Goal: Task Accomplishment & Management: Use online tool/utility

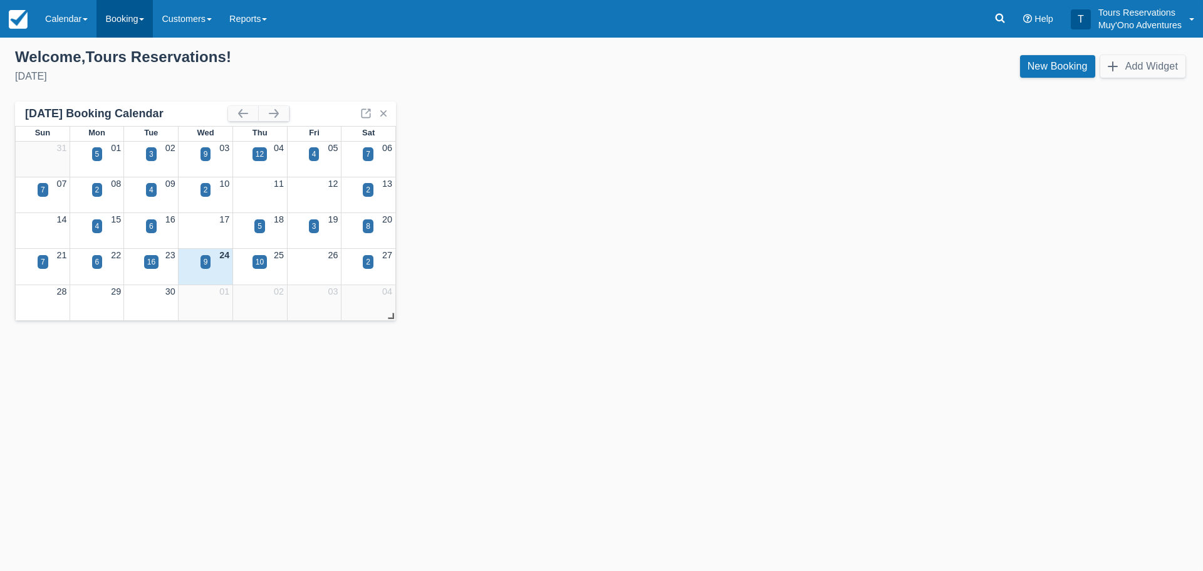
click at [138, 23] on link "Booking" at bounding box center [124, 19] width 56 height 38
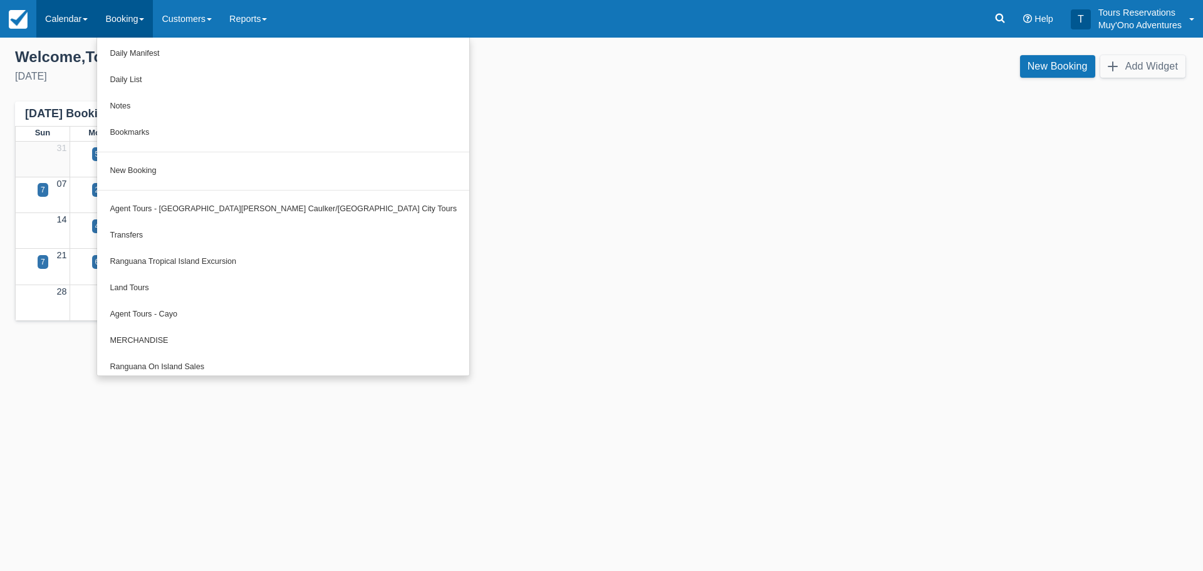
click at [86, 11] on link "Calendar" at bounding box center [66, 19] width 60 height 38
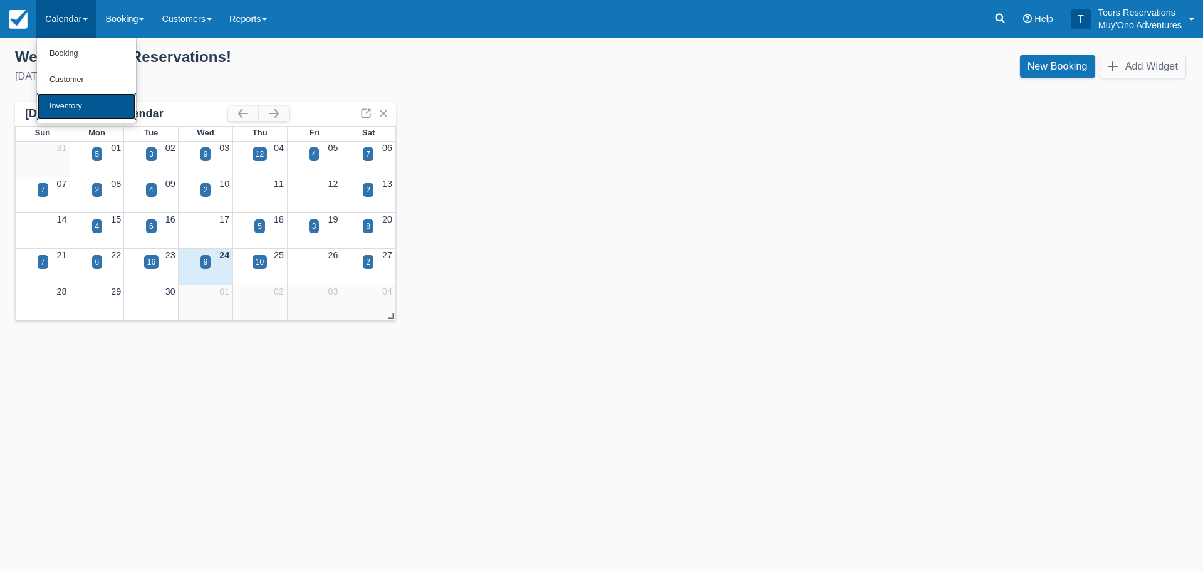
click at [81, 108] on link "Inventory" at bounding box center [86, 106] width 99 height 26
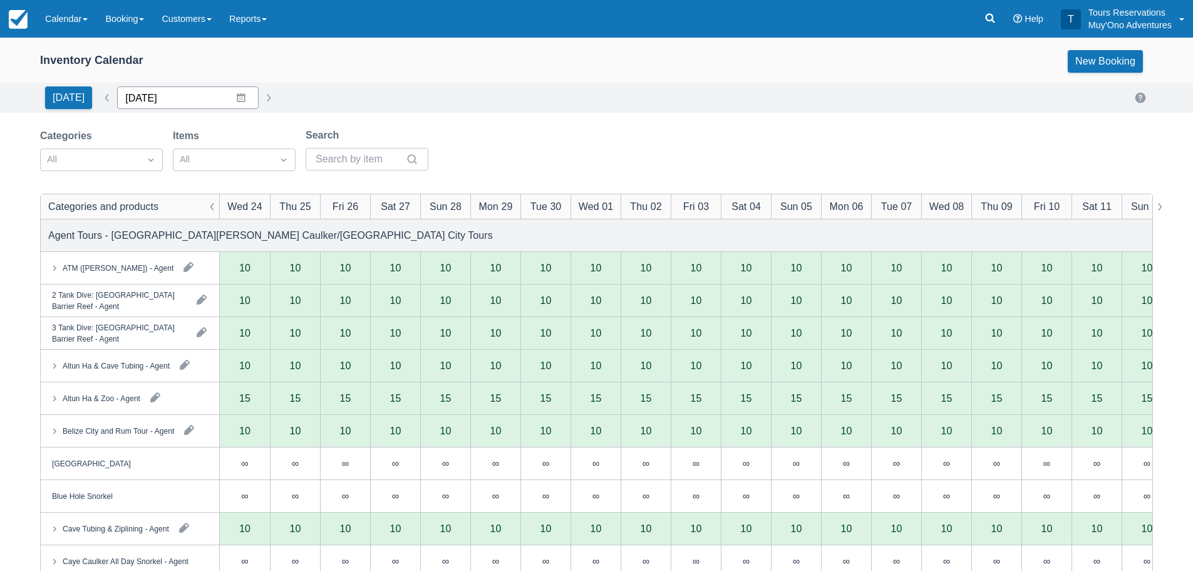
click at [236, 100] on input "[DATE]" at bounding box center [188, 97] width 142 height 23
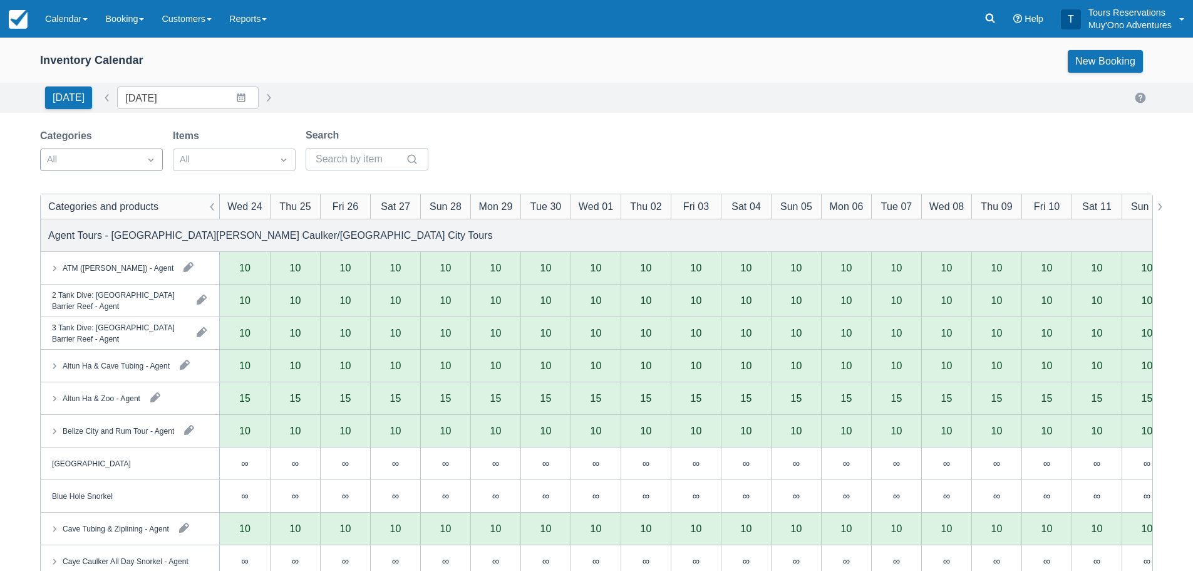
click at [110, 160] on div at bounding box center [90, 160] width 86 height 16
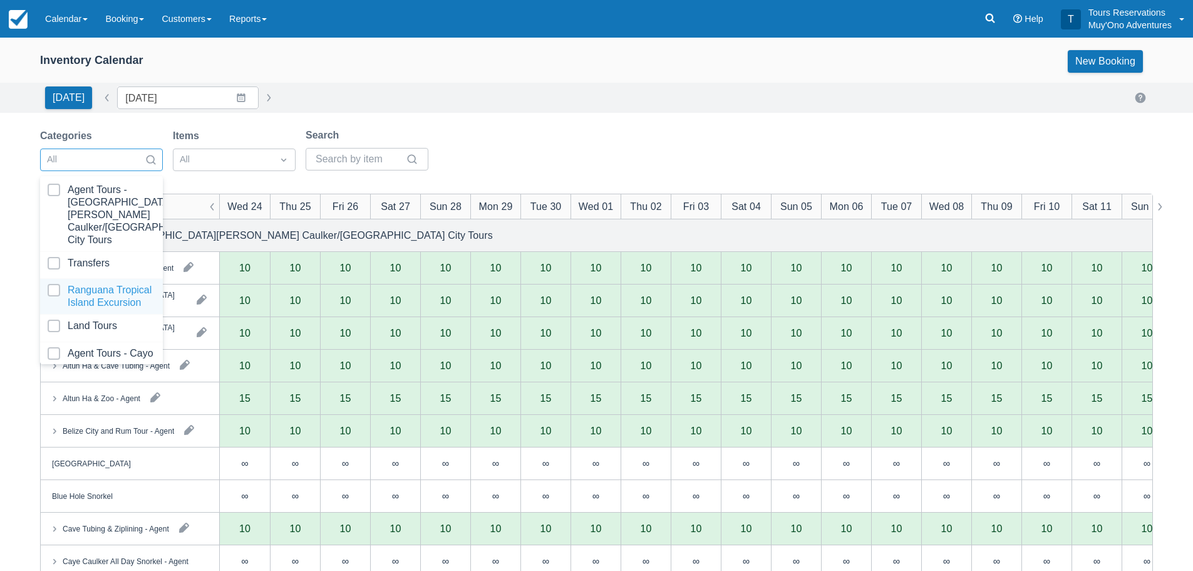
scroll to position [128, 0]
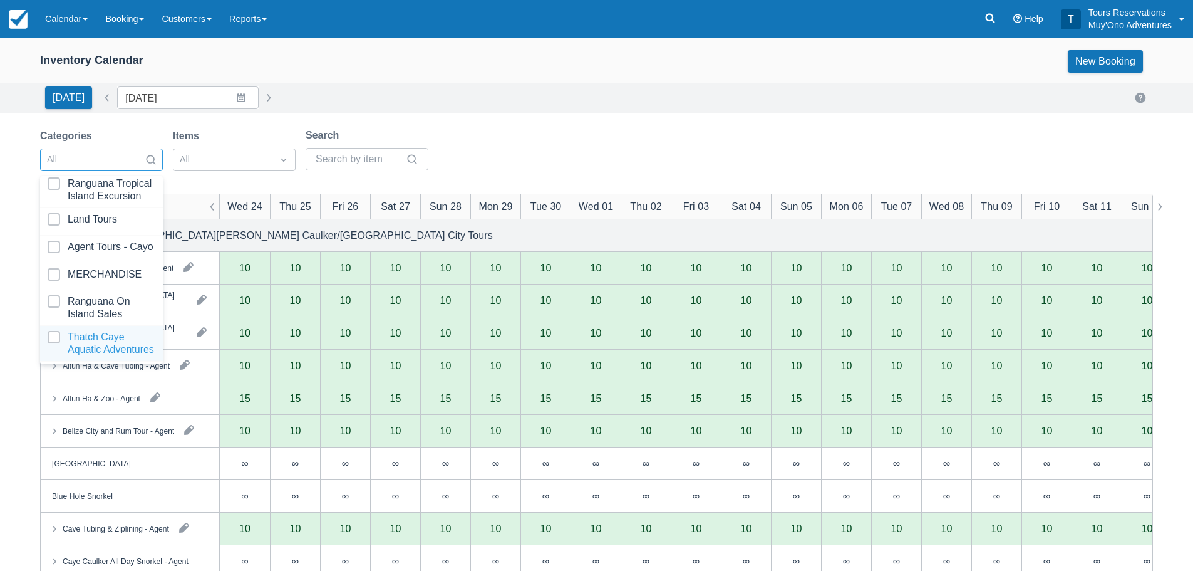
click at [81, 337] on div at bounding box center [102, 343] width 108 height 25
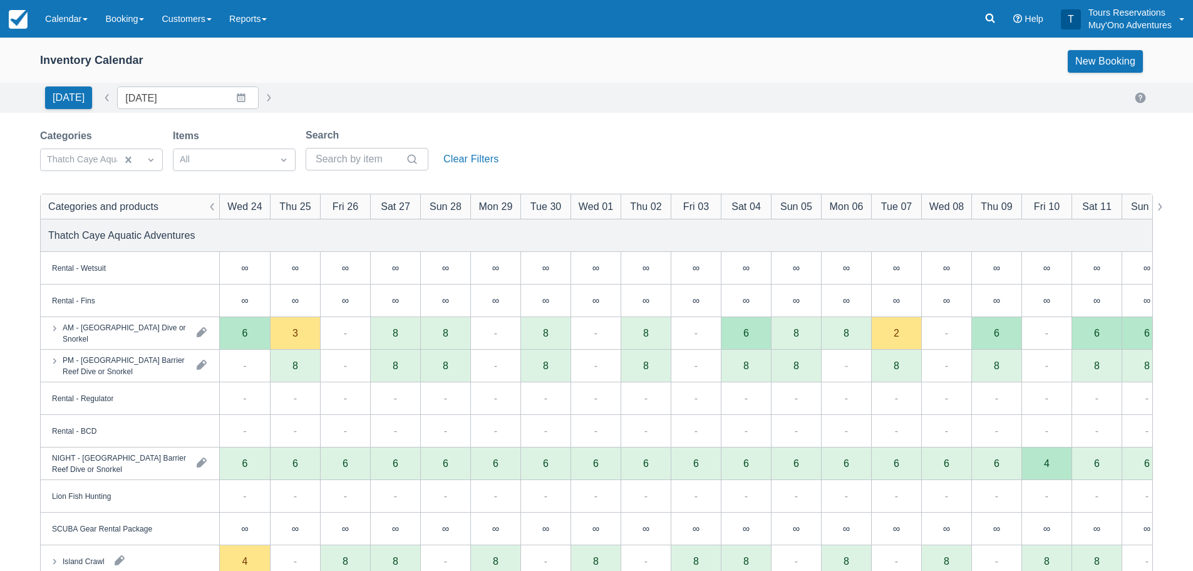
click at [614, 149] on div "Categories Thatch Caye Aquatic Adventures Items All Search Clear Filters" at bounding box center [596, 153] width 1113 height 51
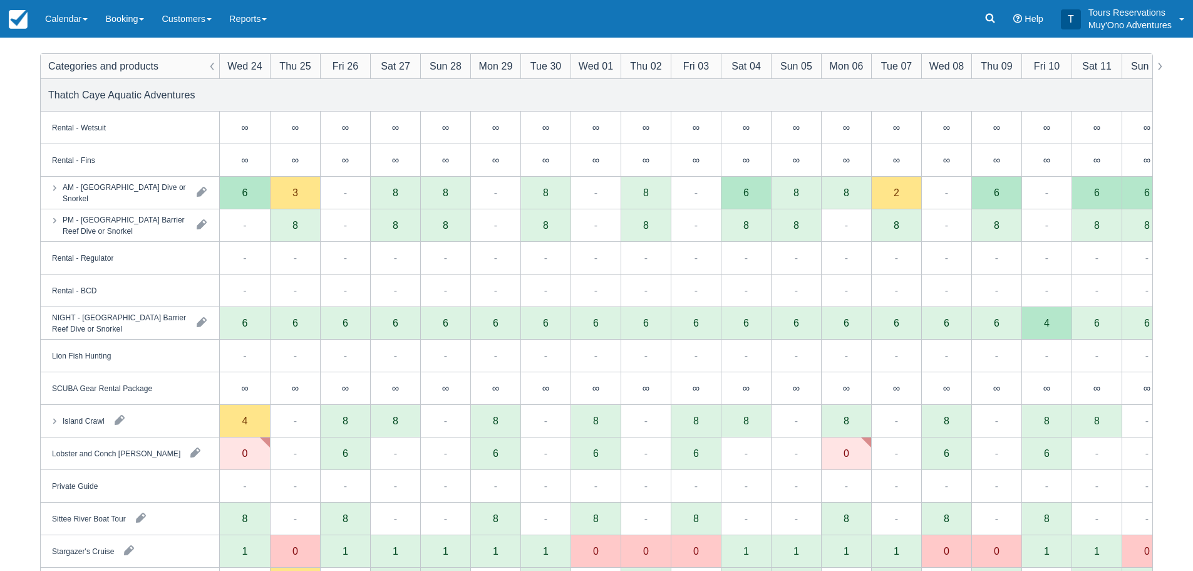
scroll to position [195, 0]
